Goal: Check status

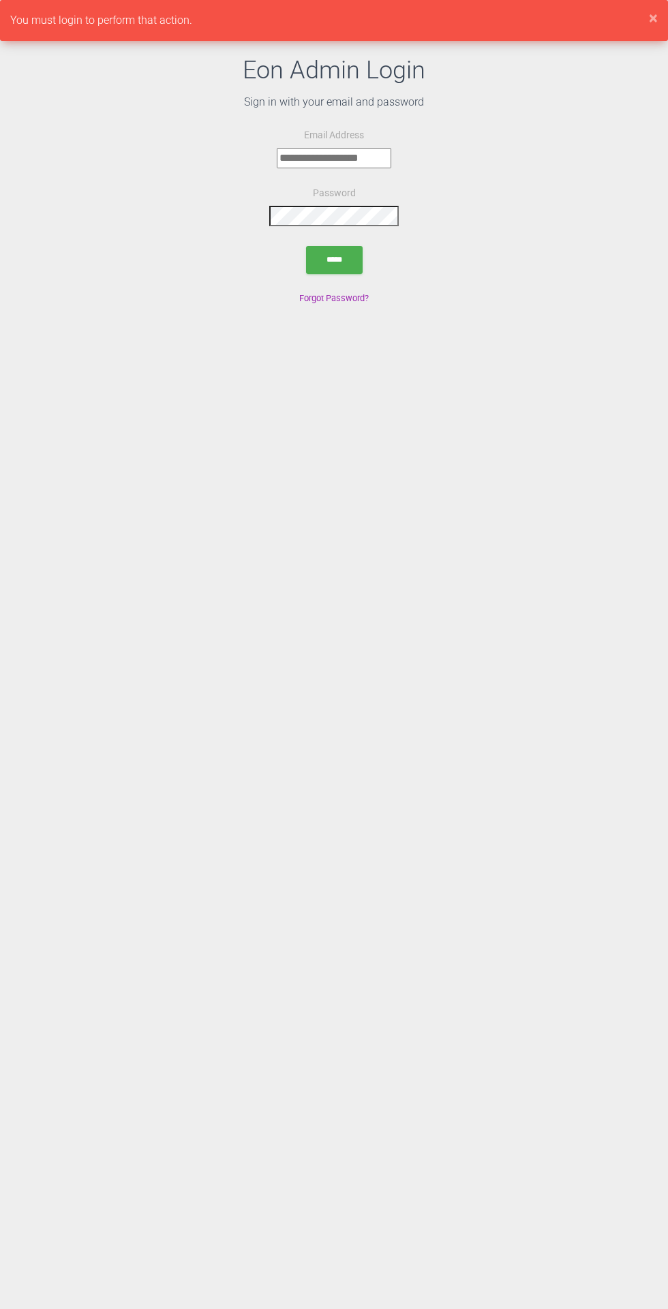
click at [355, 157] on input "email" at bounding box center [334, 158] width 114 height 20
type input "**********"
click at [306, 246] on input "*****" at bounding box center [334, 260] width 57 height 28
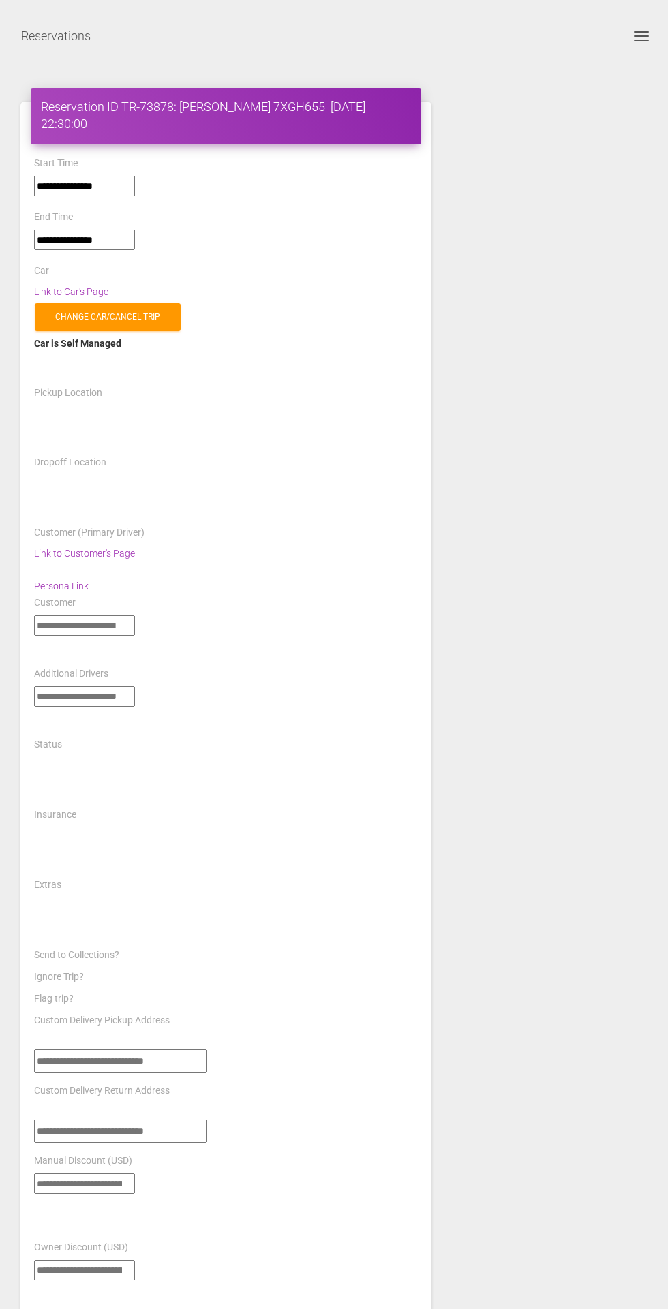
select select "*****"
